Goal: Transaction & Acquisition: Purchase product/service

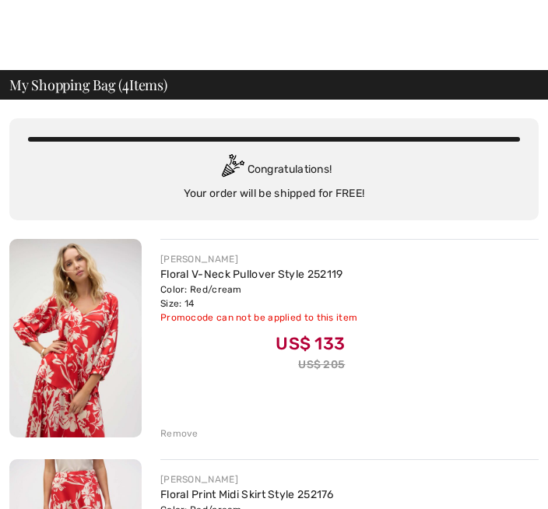
checkbox input "true"
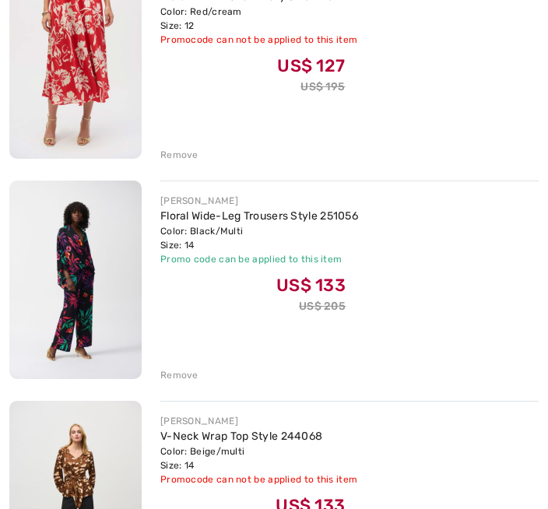
click at [448, 268] on div "JOSEPH RIBKOFF Floral Wide-Leg Trousers Style 251056 Color: Black/Multi Size: 1…" at bounding box center [349, 254] width 378 height 121
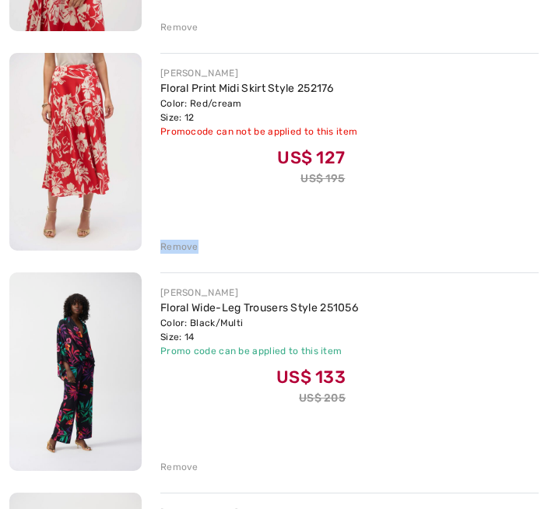
scroll to position [406, 0]
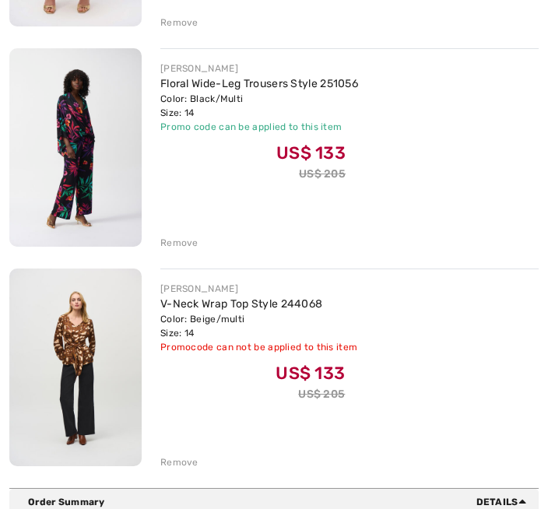
scroll to position [632, 0]
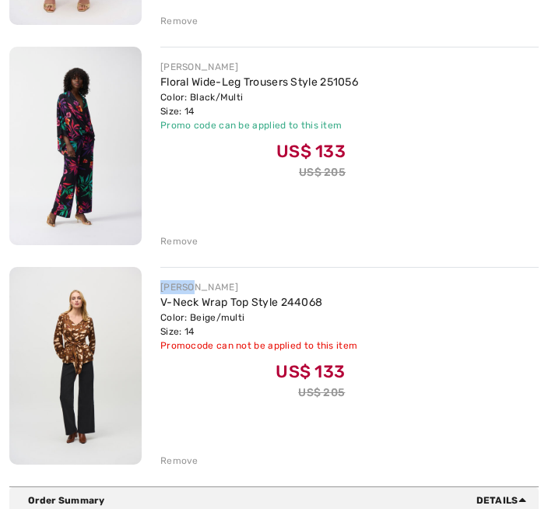
click at [411, 314] on div "JOSEPH RIBKOFF V-Neck Wrap Top Style 244068 Color: Beige/multi Size: 14 Final S…" at bounding box center [349, 340] width 378 height 121
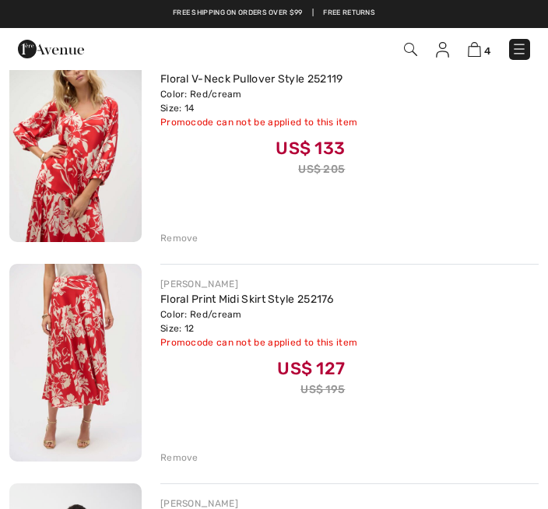
scroll to position [175, 0]
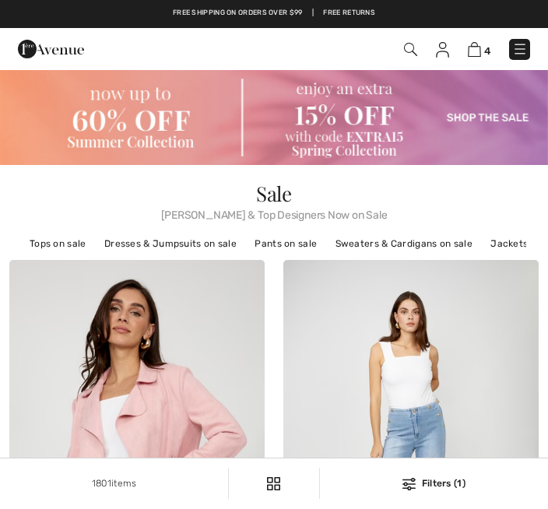
scroll to position [7, 0]
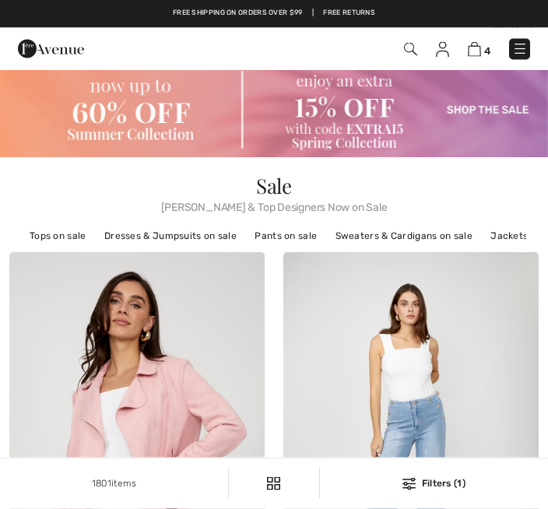
checkbox input "true"
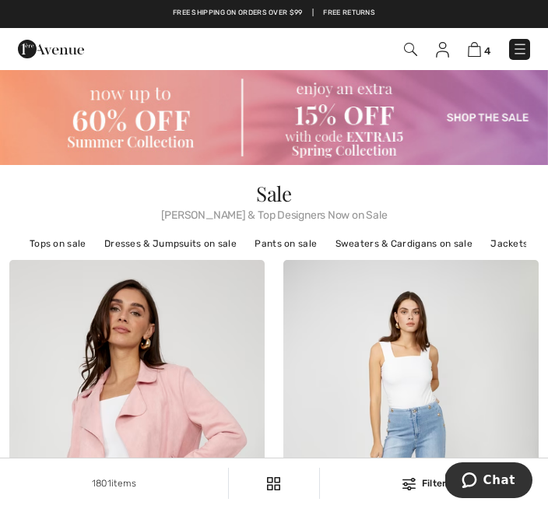
scroll to position [0, 0]
